Goal: Find specific page/section: Find specific page/section

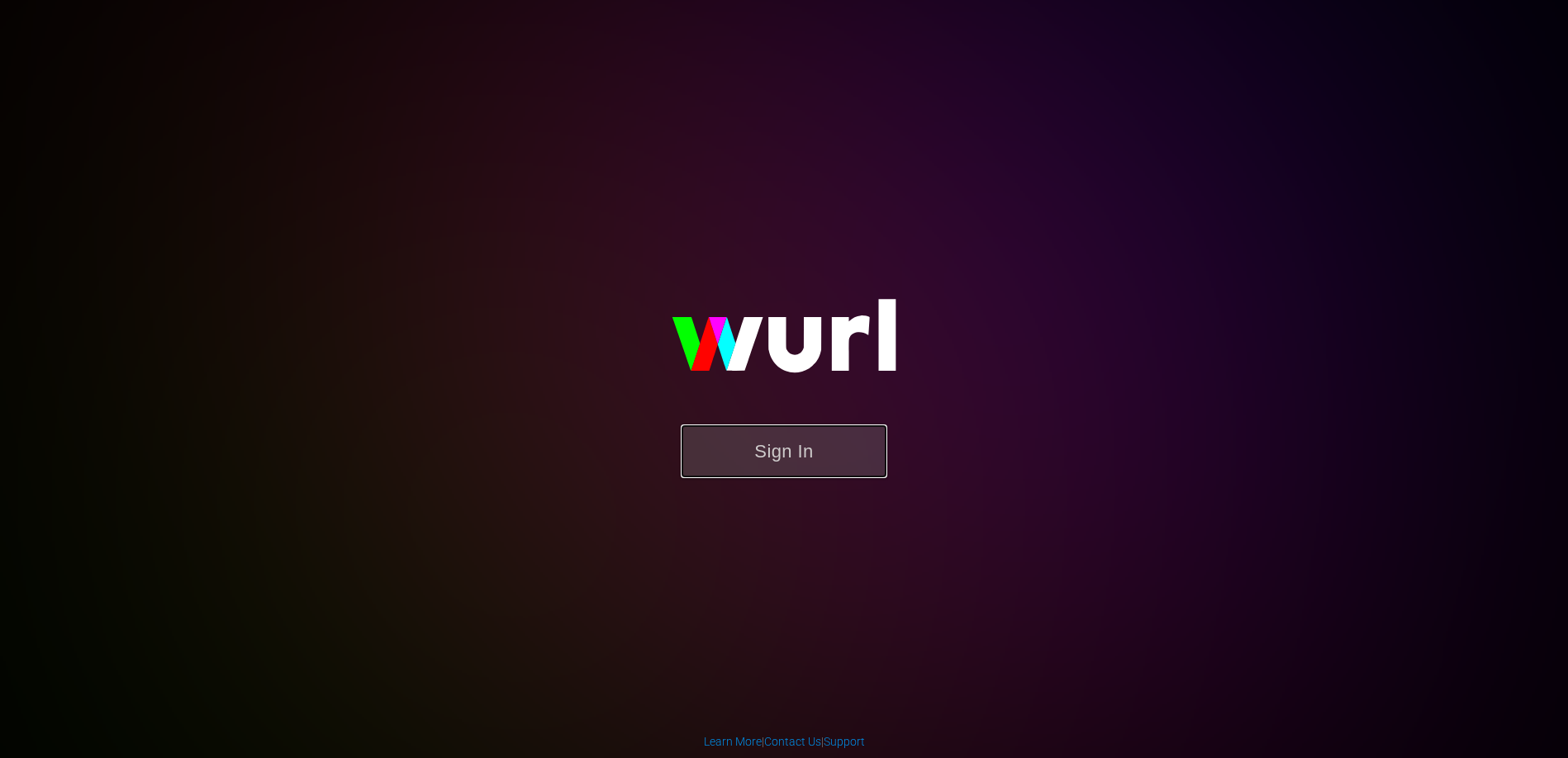
click at [767, 451] on button "Sign In" at bounding box center [784, 452] width 206 height 54
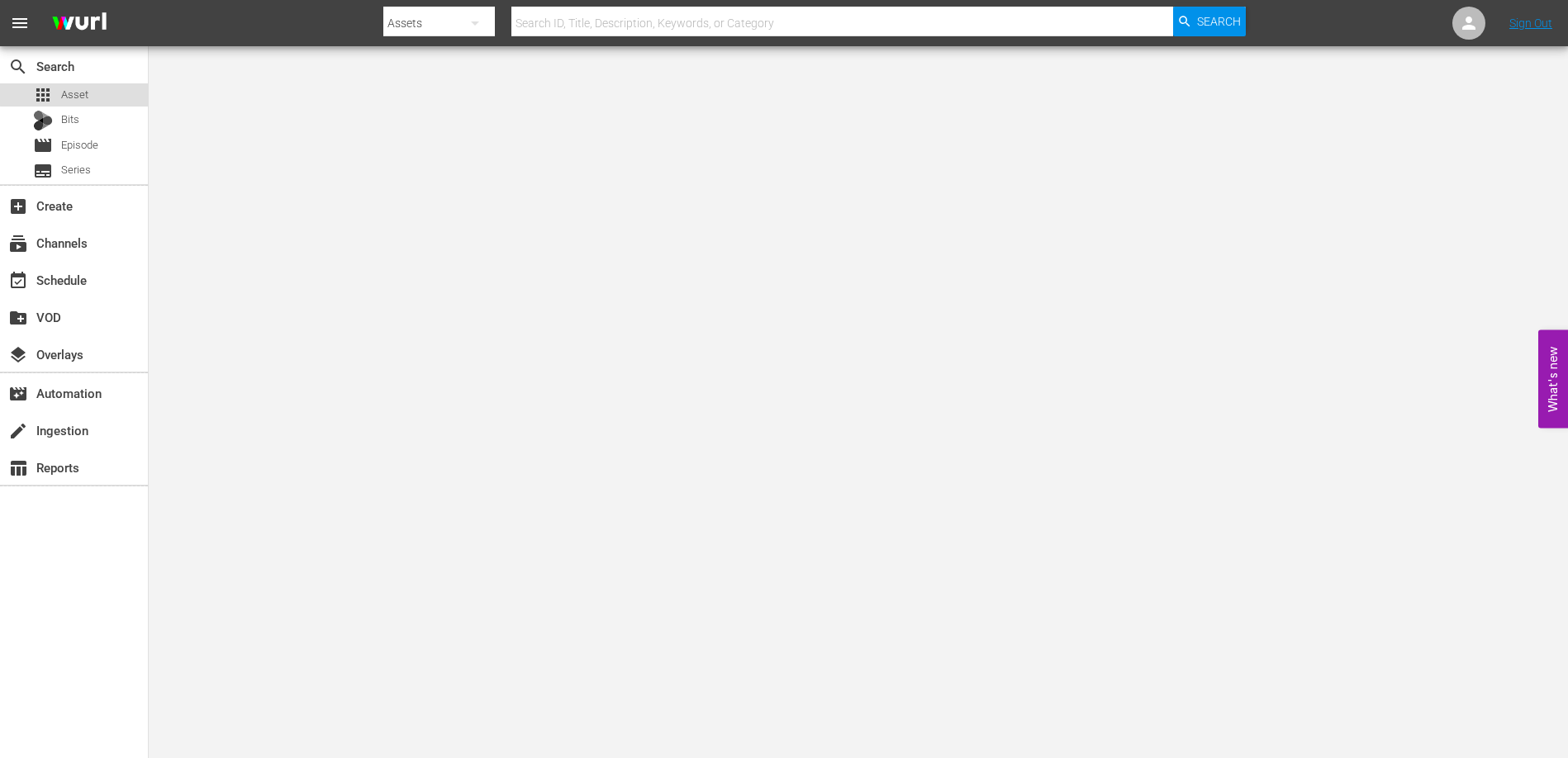
click at [87, 93] on span "Asset" at bounding box center [74, 95] width 27 height 16
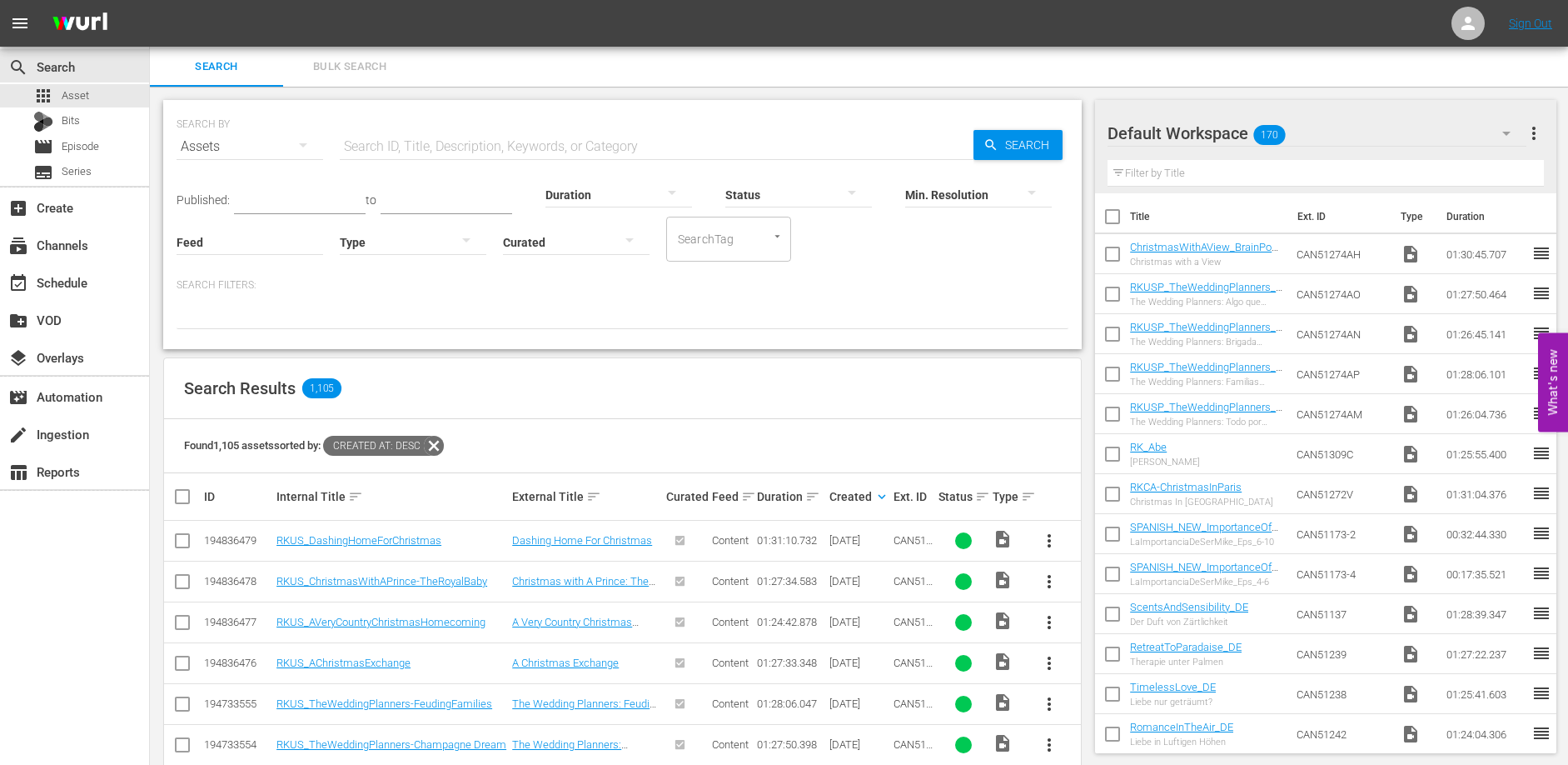
click at [380, 141] on input "text" at bounding box center [656, 146] width 634 height 40
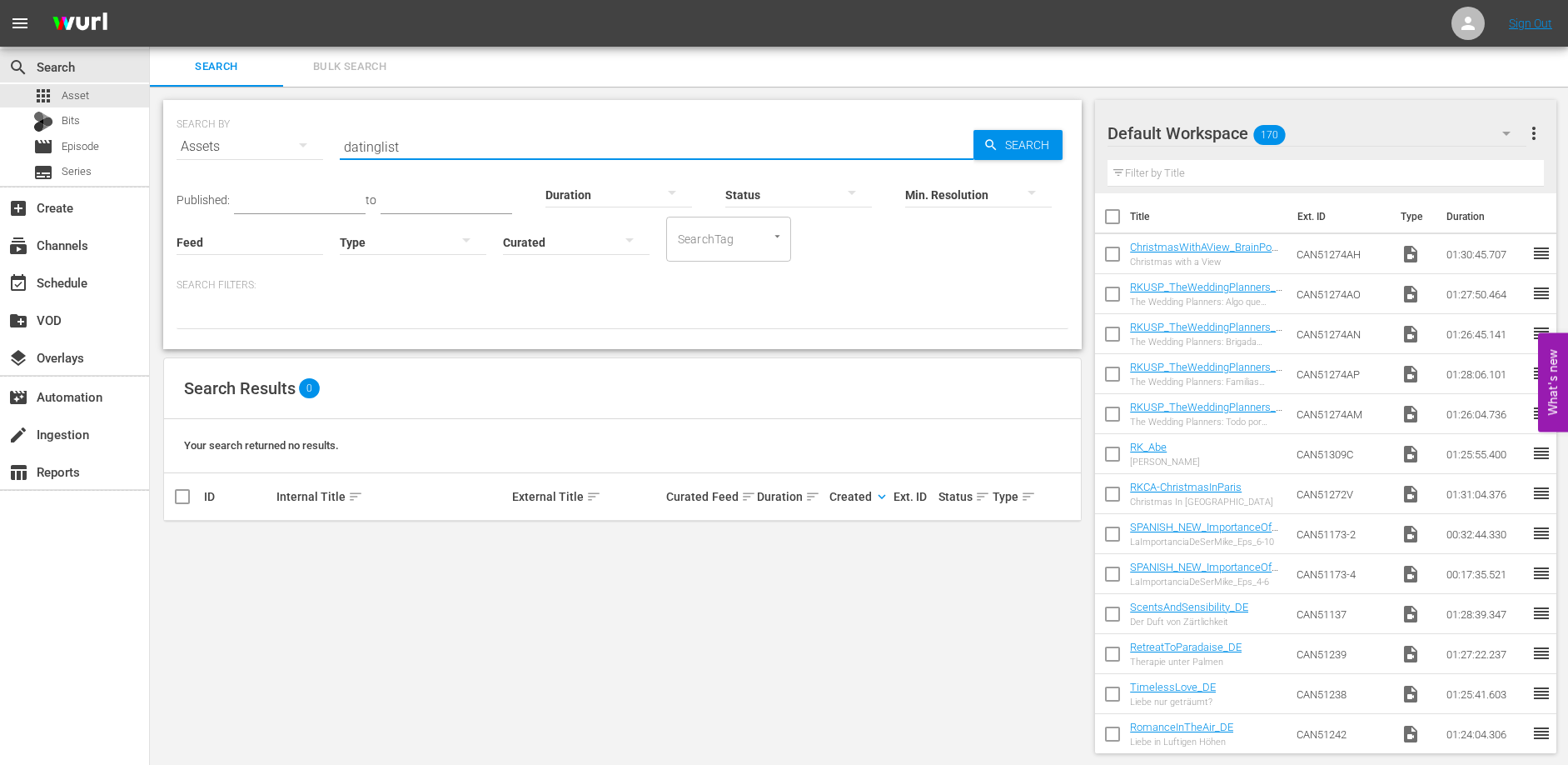
click at [415, 148] on input "datinglist" at bounding box center [656, 146] width 634 height 40
type input "dating"
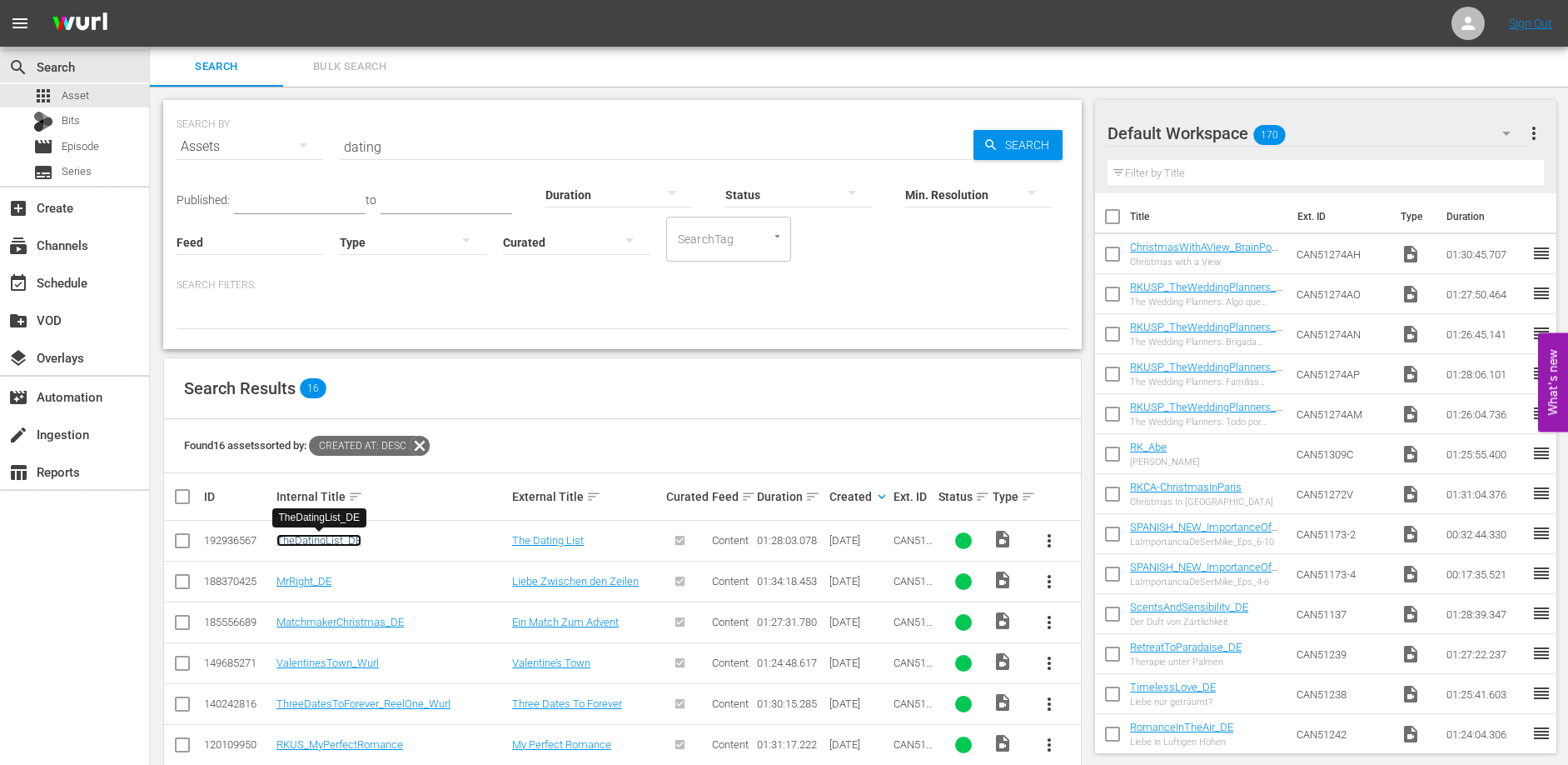
click at [345, 537] on link "TheDatingList_DE" at bounding box center [319, 541] width 85 height 13
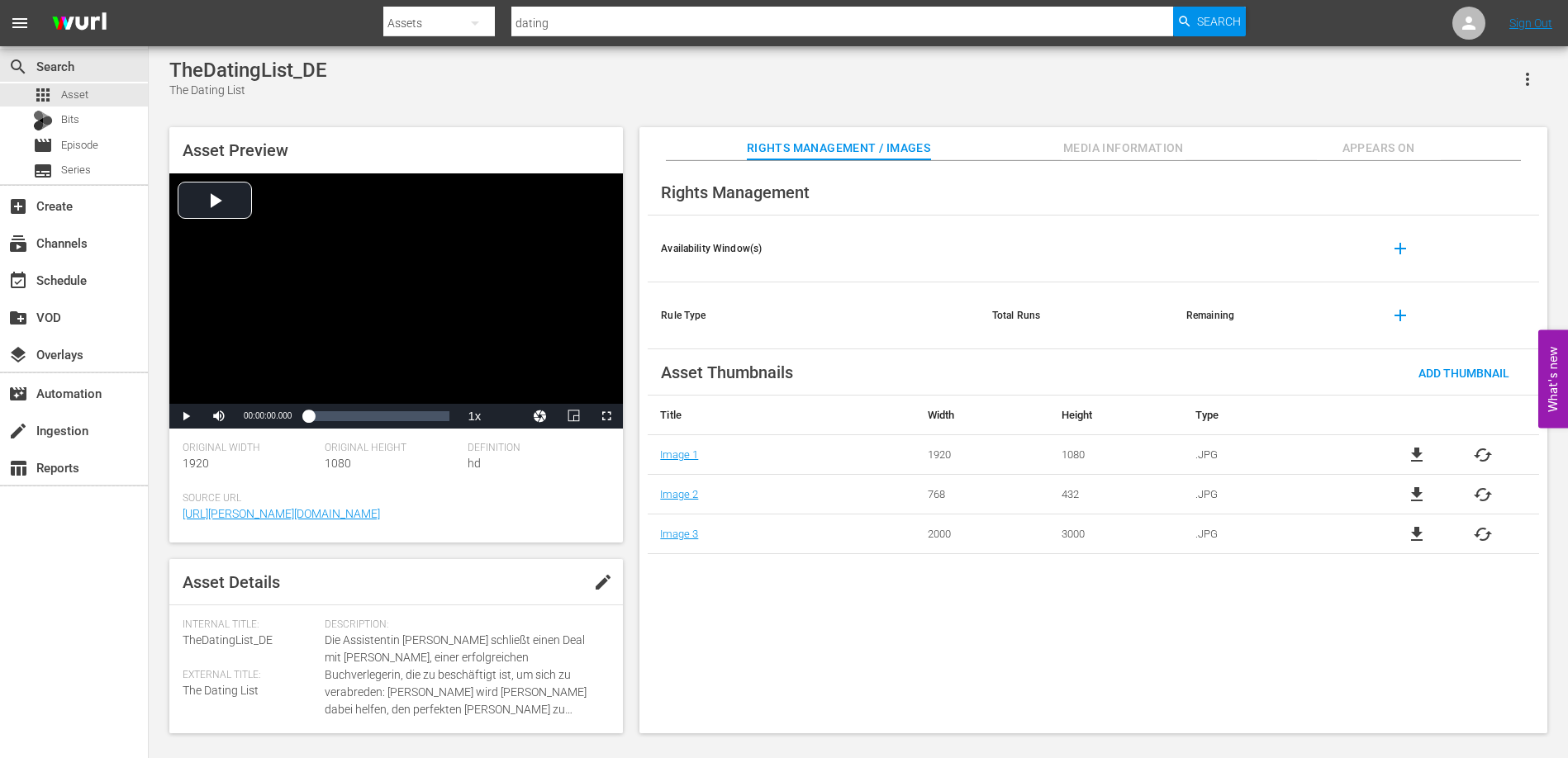
click at [1372, 146] on span "Appears On" at bounding box center [1379, 148] width 124 height 21
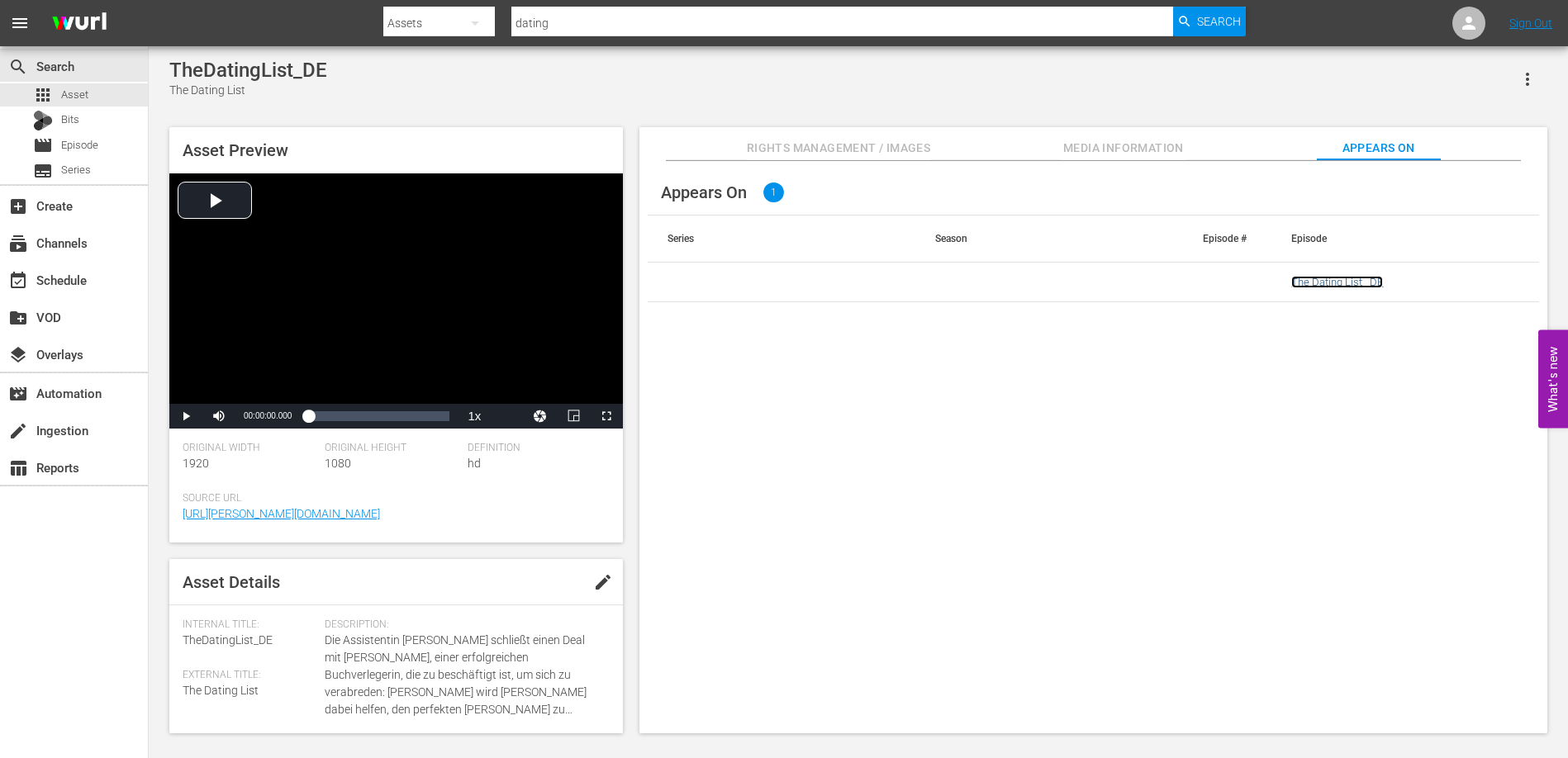
click at [1319, 286] on link "The Dating List _DE" at bounding box center [1337, 282] width 91 height 13
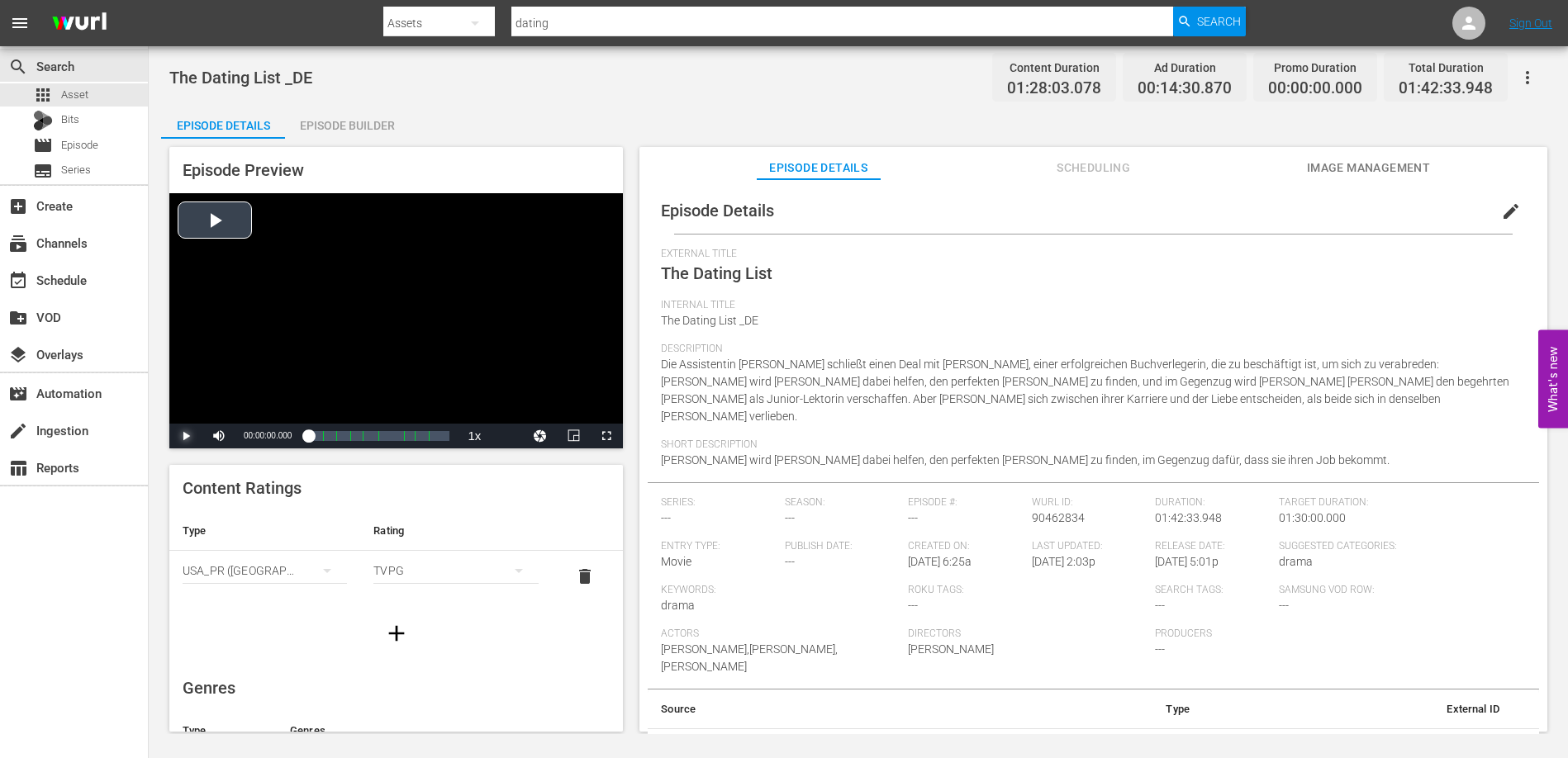
click at [186, 435] on span "Video Player" at bounding box center [186, 435] width 0 height 0
